Goal: Navigation & Orientation: Find specific page/section

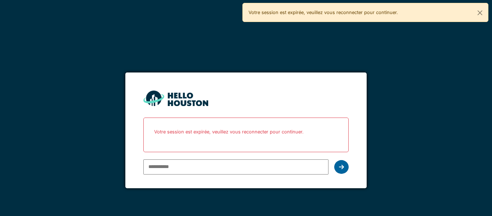
type input "**********"
click at [345, 167] on div at bounding box center [341, 167] width 14 height 14
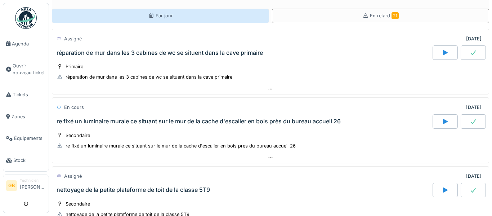
click at [138, 14] on div "Par jour" at bounding box center [160, 16] width 217 height 14
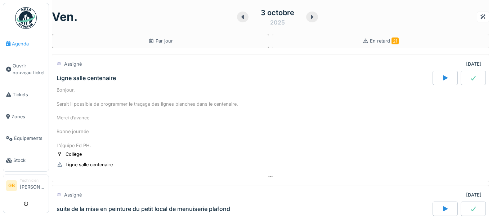
click at [19, 43] on span "Agenda" at bounding box center [29, 43] width 34 height 7
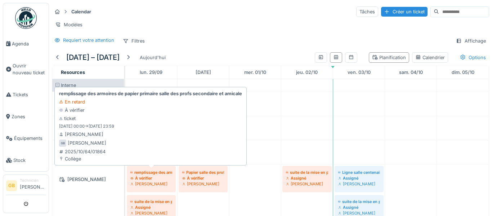
click at [158, 186] on div "Gaetan Boulanger" at bounding box center [151, 184] width 42 height 6
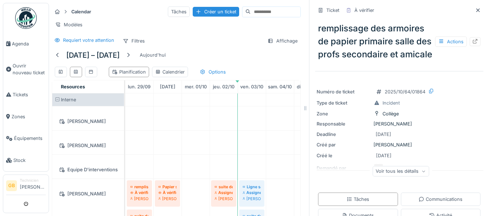
click at [477, 121] on div "Responsable Camille Deketelaere" at bounding box center [399, 123] width 165 height 7
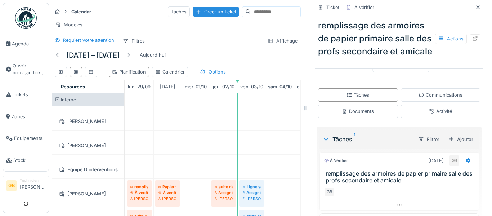
scroll to position [125, 0]
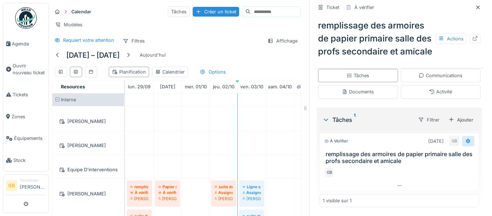
click at [469, 139] on icon at bounding box center [469, 141] width 6 height 5
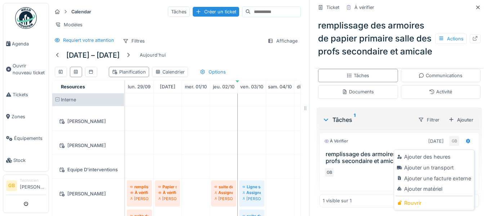
click at [492, 156] on div "Calendar Tâches Créer un ticket Modèles Requiert votre attention Filtres Affich…" at bounding box center [270, 108] width 443 height 216
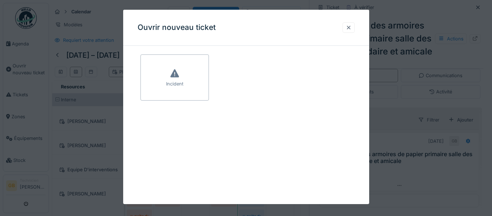
click at [345, 30] on div at bounding box center [349, 27] width 12 height 10
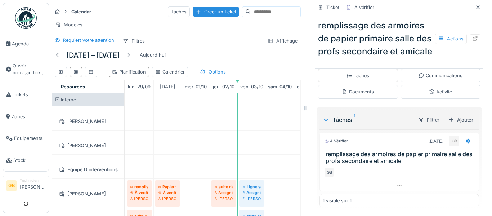
click at [30, 21] on img at bounding box center [26, 18] width 22 height 22
